Goal: Navigation & Orientation: Find specific page/section

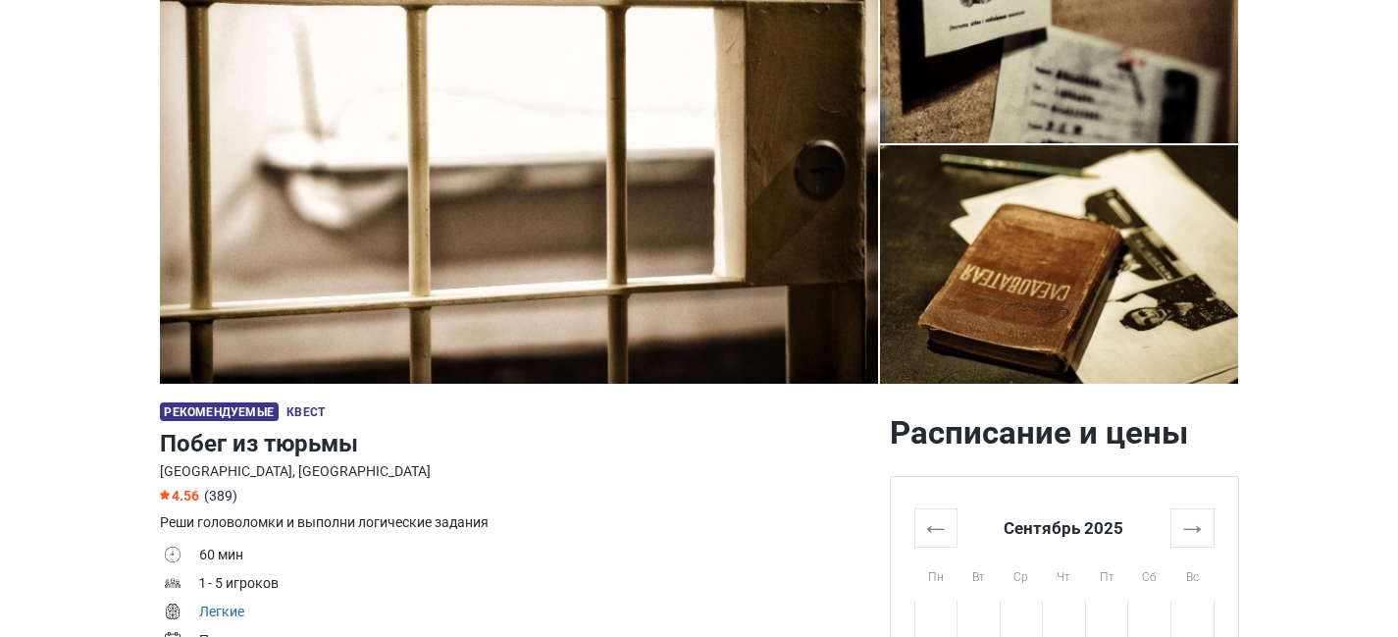
scroll to position [392, 0]
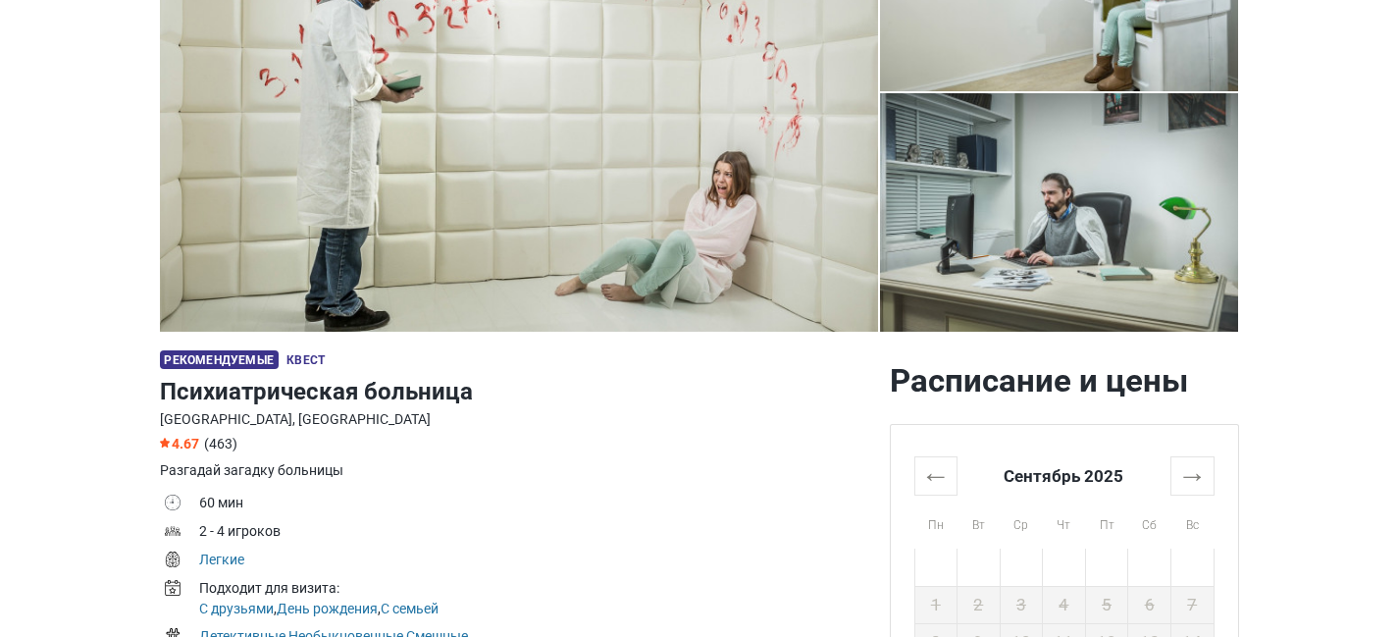
scroll to position [392, 0]
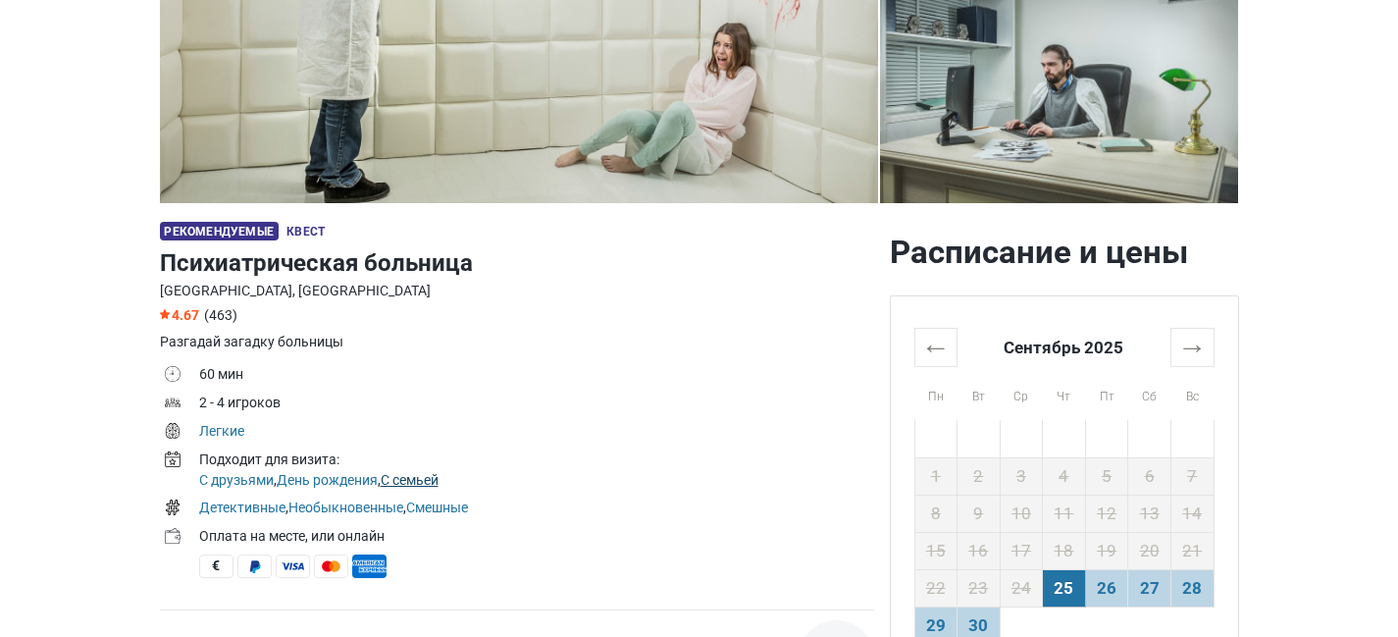
click at [423, 478] on link "С семьей" at bounding box center [410, 480] width 58 height 16
